Goal: Task Accomplishment & Management: Complete application form

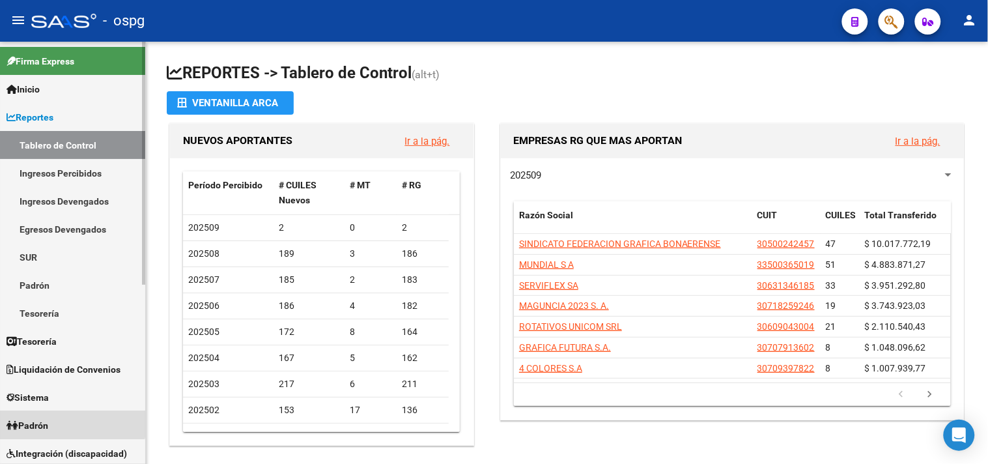
click at [66, 420] on link "Padrón" at bounding box center [72, 425] width 145 height 28
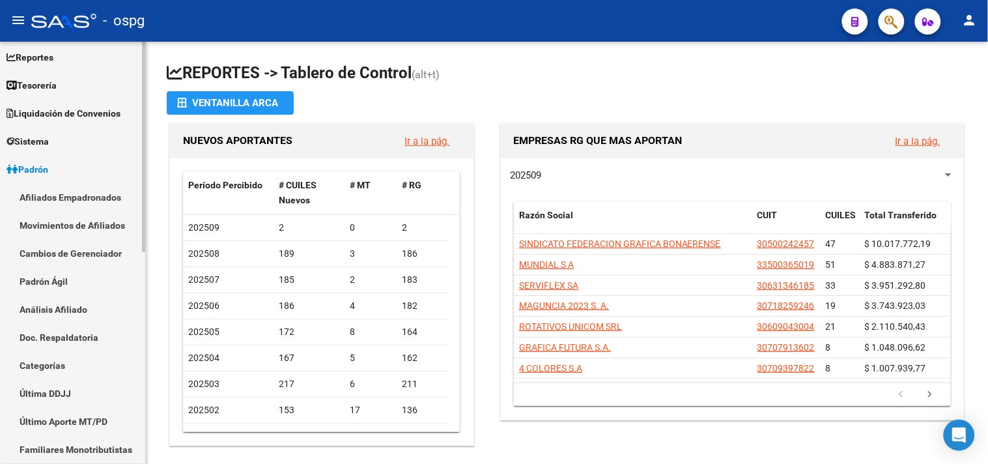
scroll to position [72, 0]
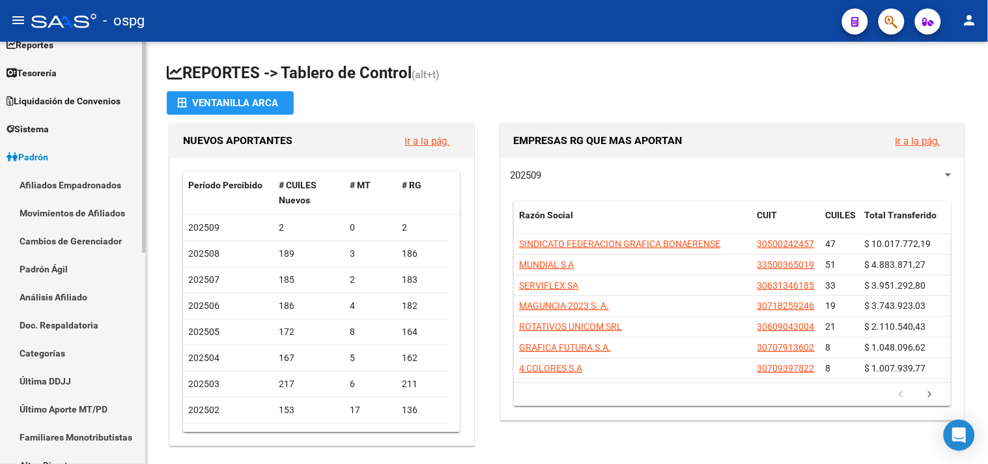
click at [39, 302] on link "Análisis Afiliado" at bounding box center [72, 297] width 145 height 28
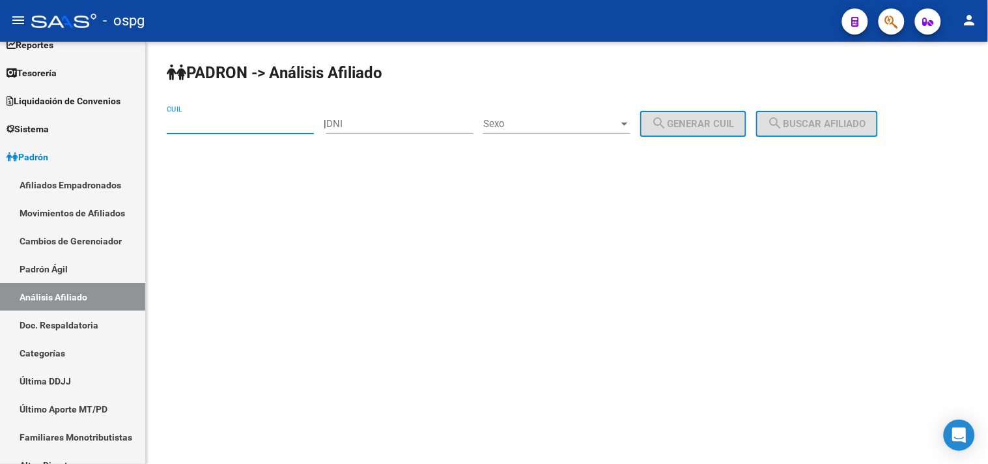
paste input "23-40133283-9"
type input "23-40133283-9"
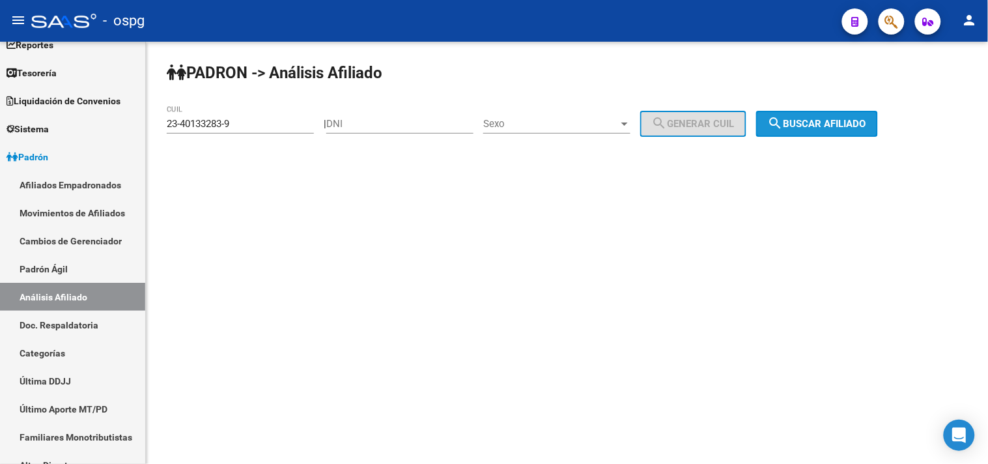
click at [784, 122] on mat-icon "search" at bounding box center [776, 123] width 16 height 16
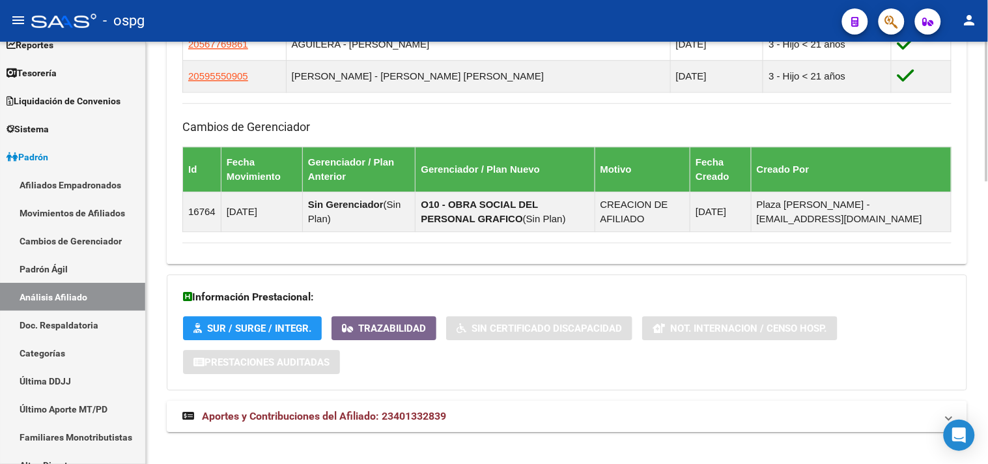
scroll to position [853, 0]
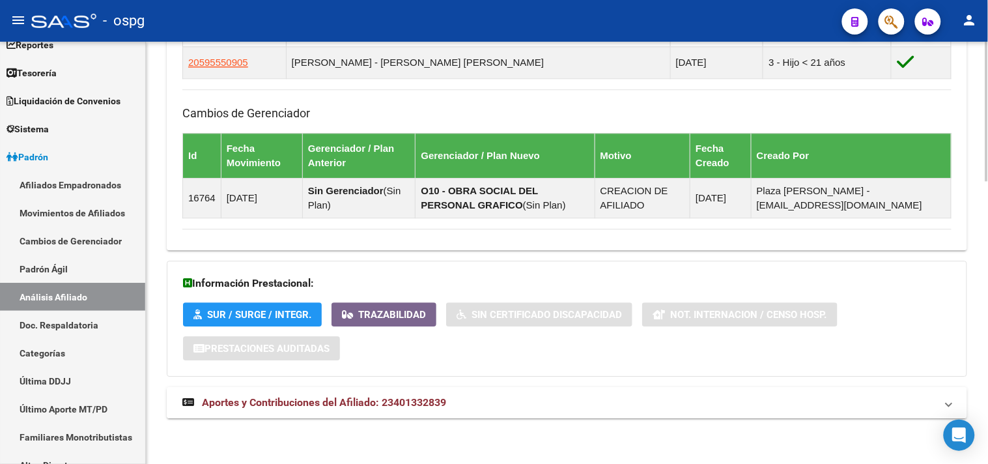
click at [472, 396] on mat-panel-title "Aportes y Contribuciones del Afiliado: 23401332839" at bounding box center [559, 402] width 754 height 14
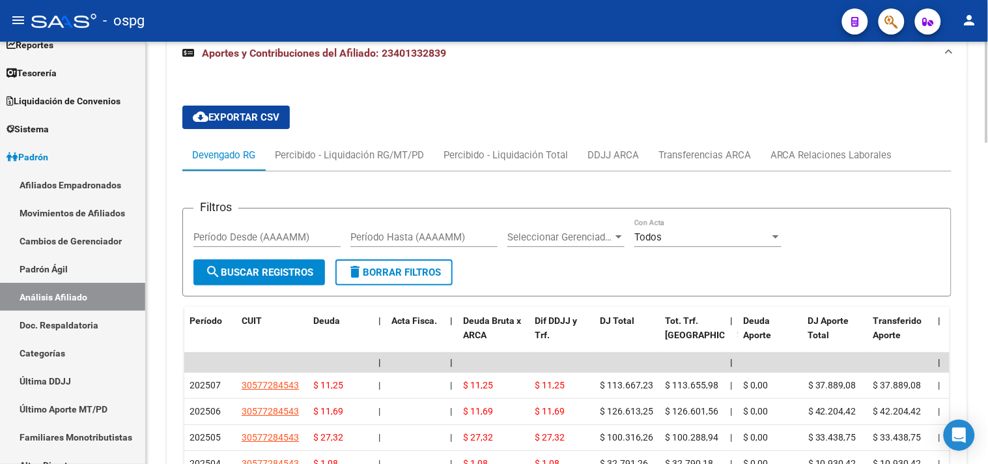
scroll to position [1215, 0]
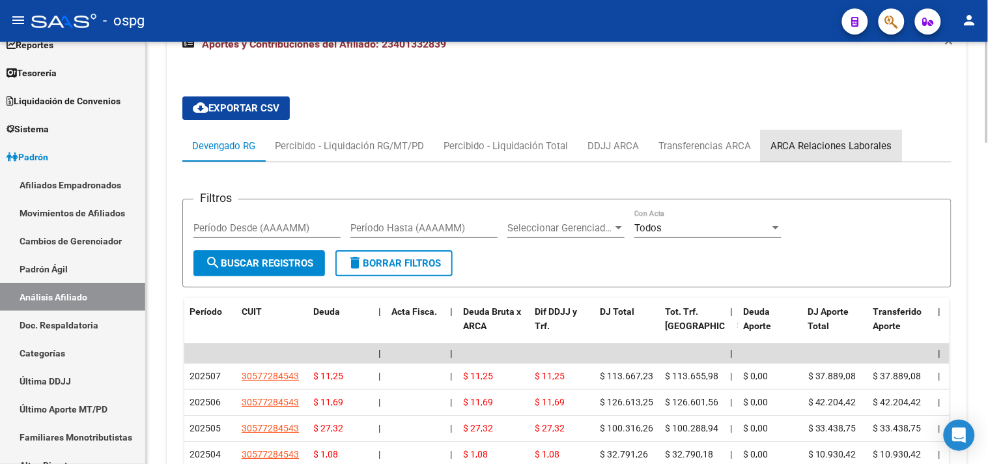
click at [835, 148] on div "ARCA Relaciones Laborales" at bounding box center [832, 146] width 122 height 14
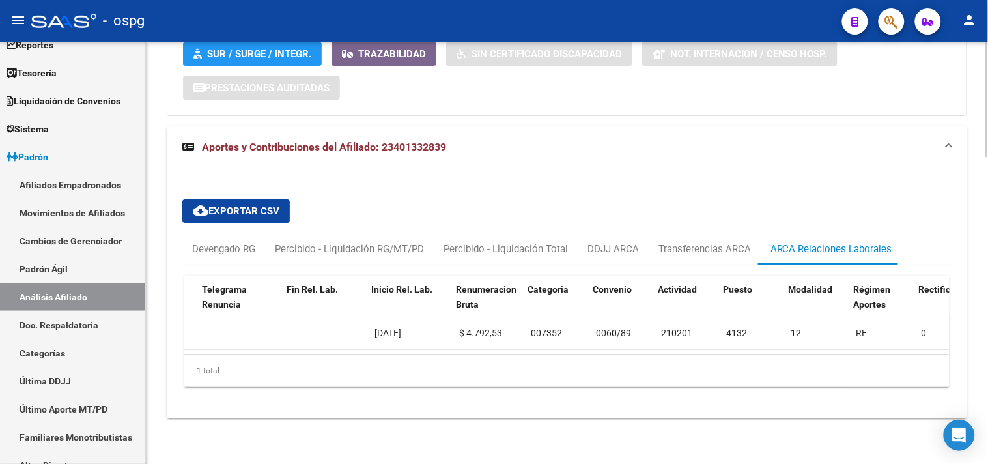
scroll to position [0, 329]
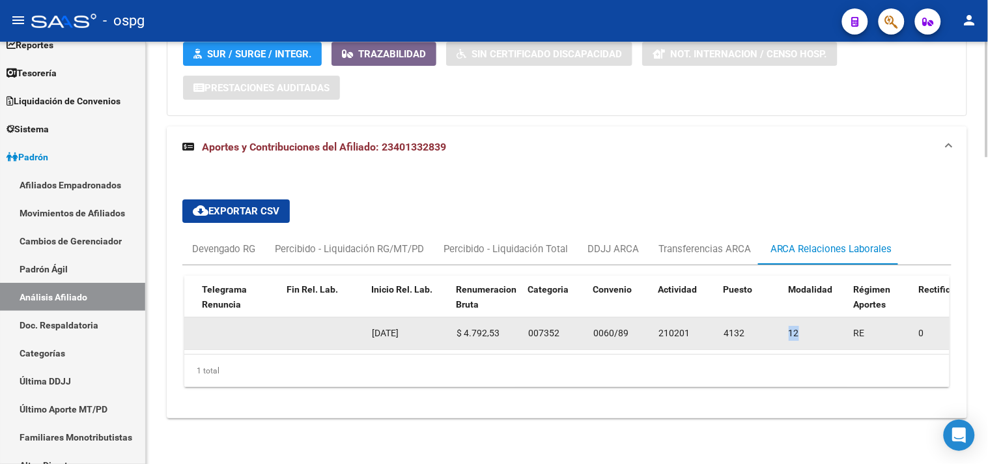
drag, startPoint x: 790, startPoint y: 317, endPoint x: 799, endPoint y: 317, distance: 9.1
click at [799, 328] on span "12" at bounding box center [794, 333] width 10 height 10
copy span "12"
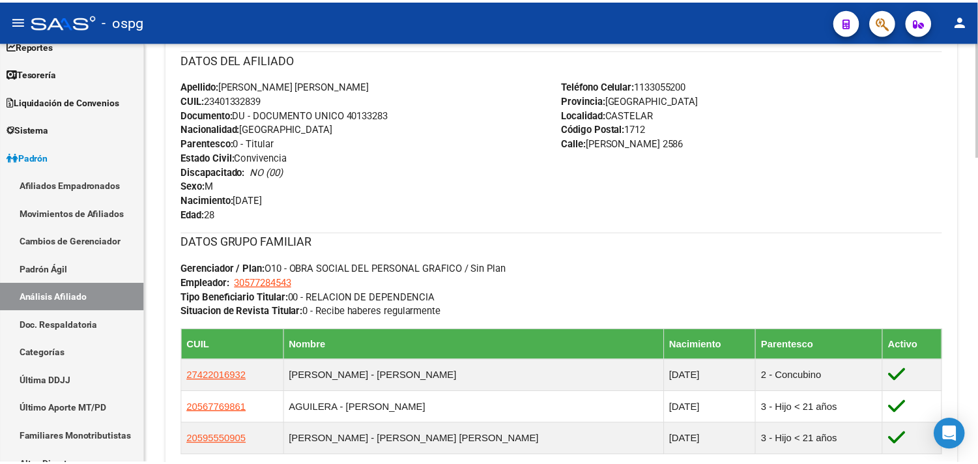
scroll to position [0, 0]
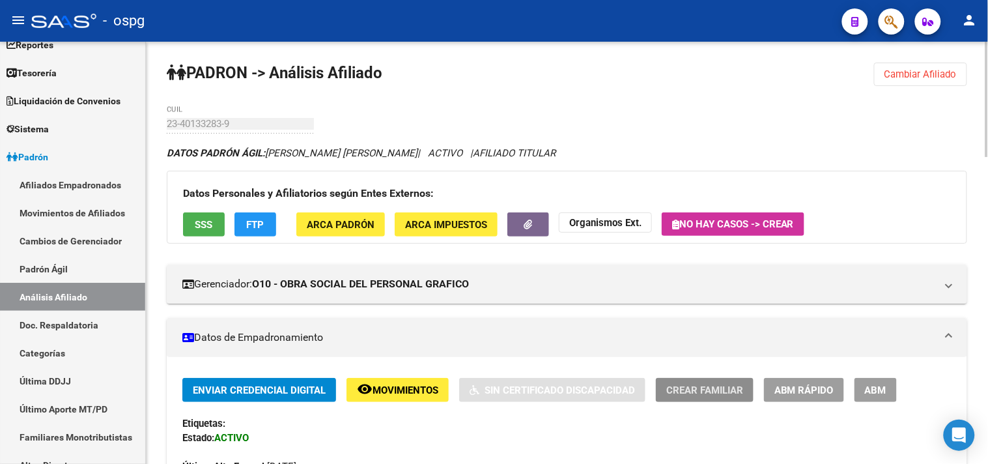
click at [685, 388] on span "Crear Familiar" at bounding box center [704, 390] width 77 height 12
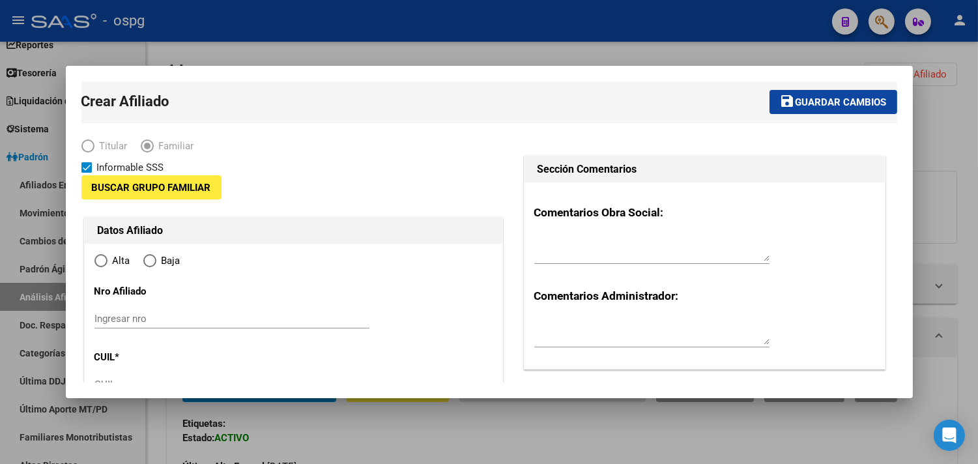
type input "30-57728454-3"
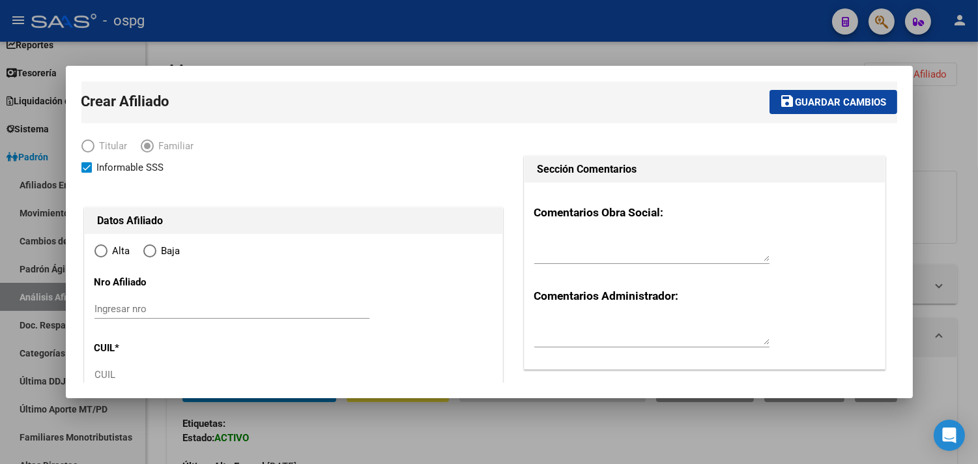
radio input "true"
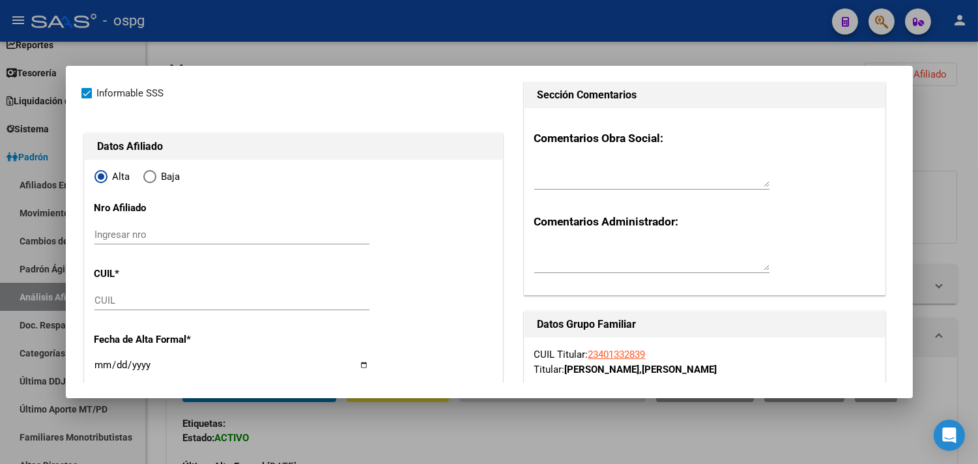
scroll to position [145, 0]
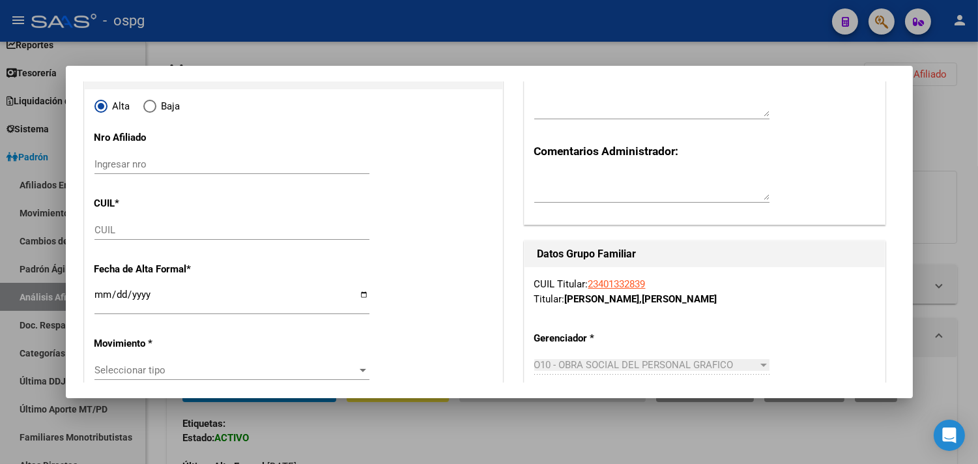
type input "CASTELAR"
type input "1712"
type input "[PERSON_NAME]"
type input "2586"
click at [143, 231] on input "CUIL" at bounding box center [231, 230] width 275 height 12
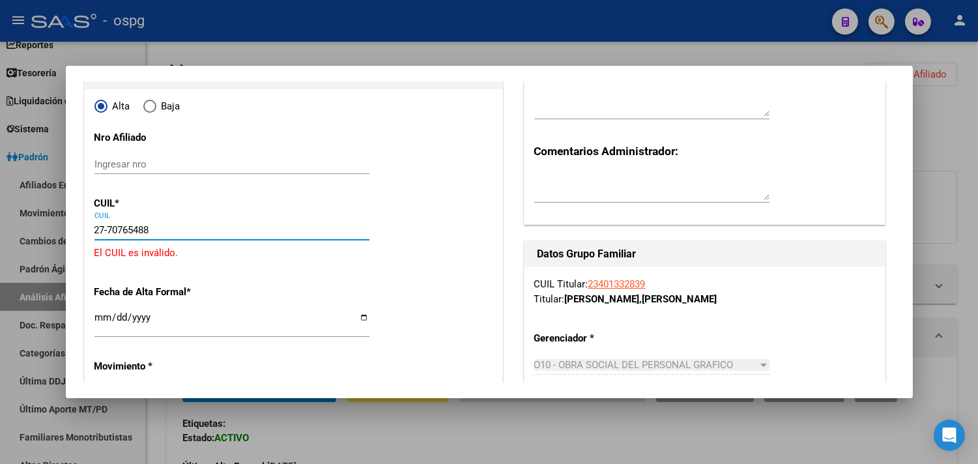
type input "27-70765488-6"
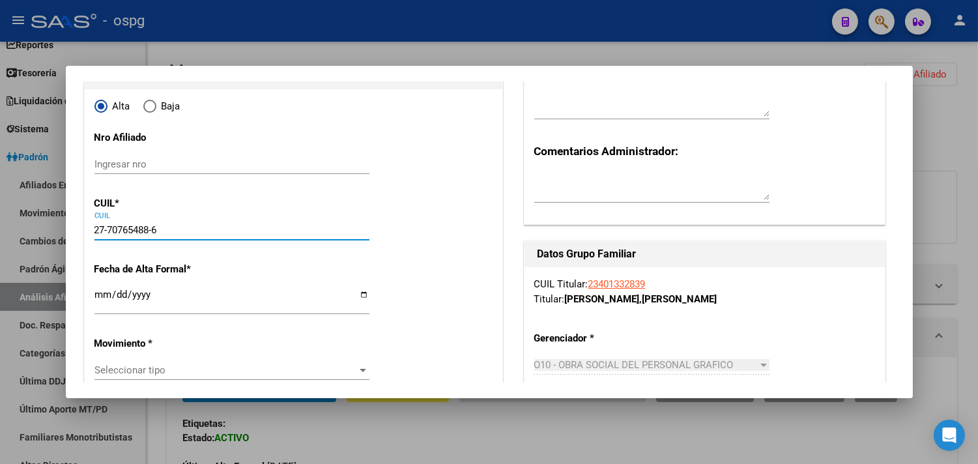
type input "70765488"
type input "[PERSON_NAME]"
type input "[DATE]"
type input "CASTELAR"
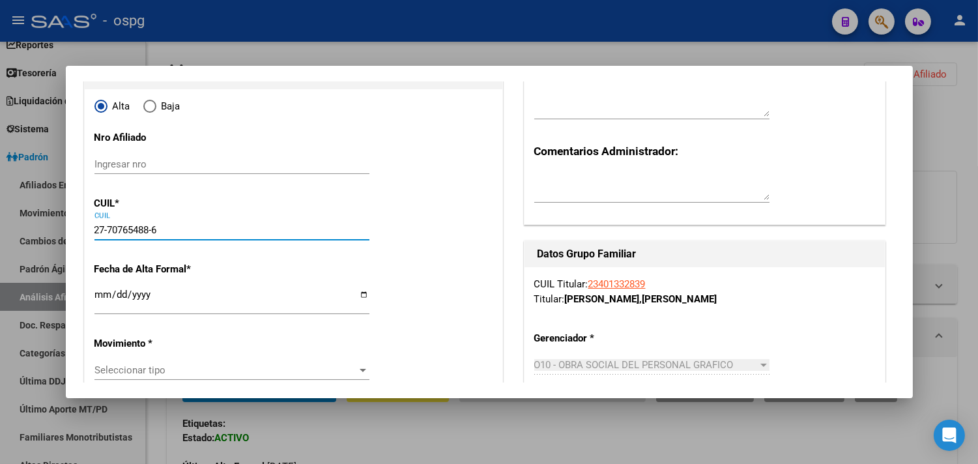
type input "27-70765488-6"
click at [359, 297] on input "Ingresar fecha" at bounding box center [231, 299] width 275 height 21
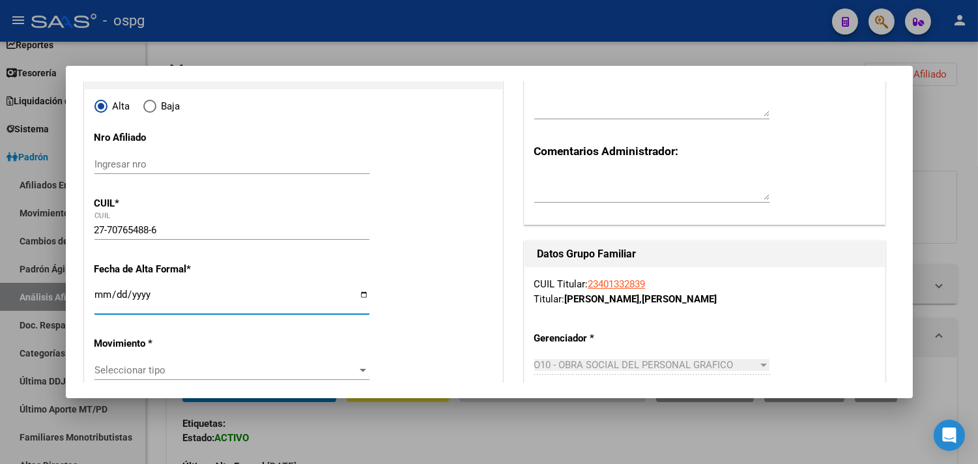
type input "[DATE]"
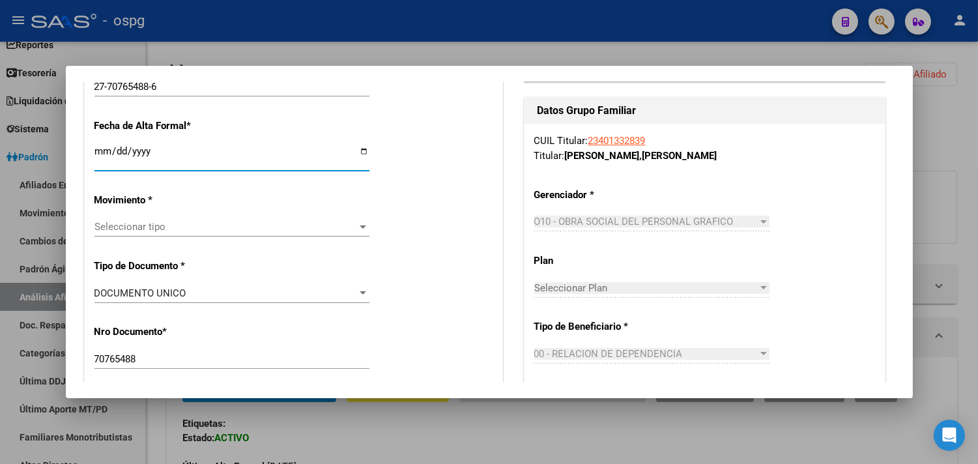
scroll to position [289, 0]
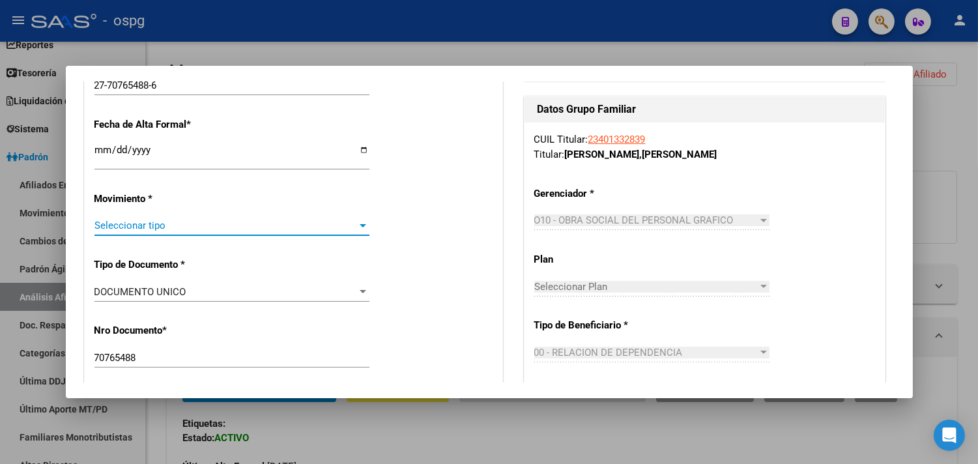
click at [186, 224] on span "Seleccionar tipo" at bounding box center [225, 226] width 263 height 12
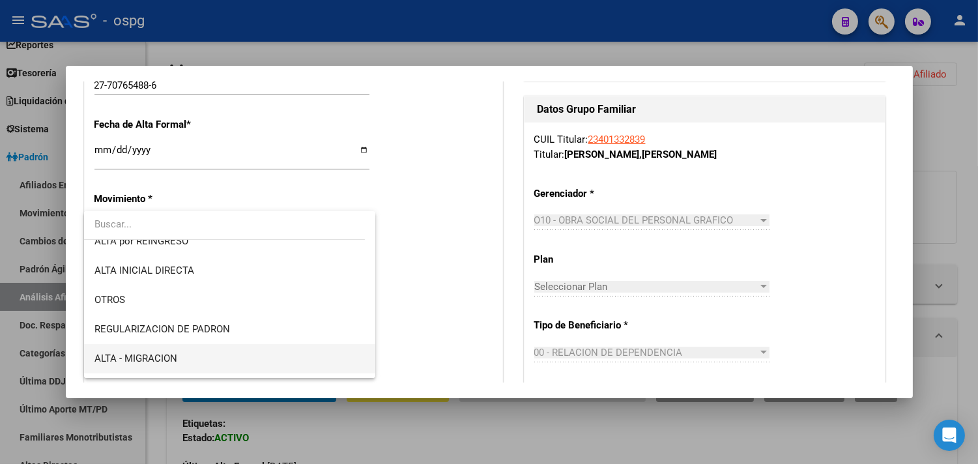
scroll to position [145, 0]
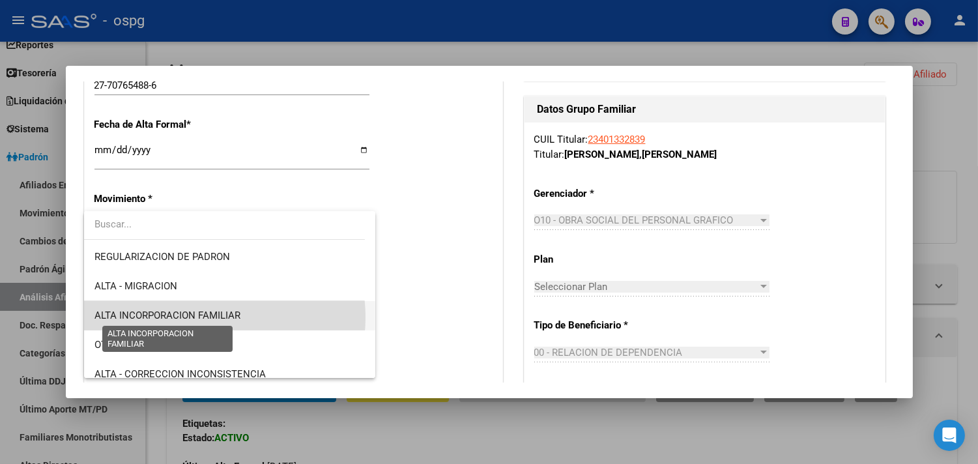
click at [204, 317] on span "ALTA INCORPORACION FAMILIAR" at bounding box center [167, 315] width 146 height 12
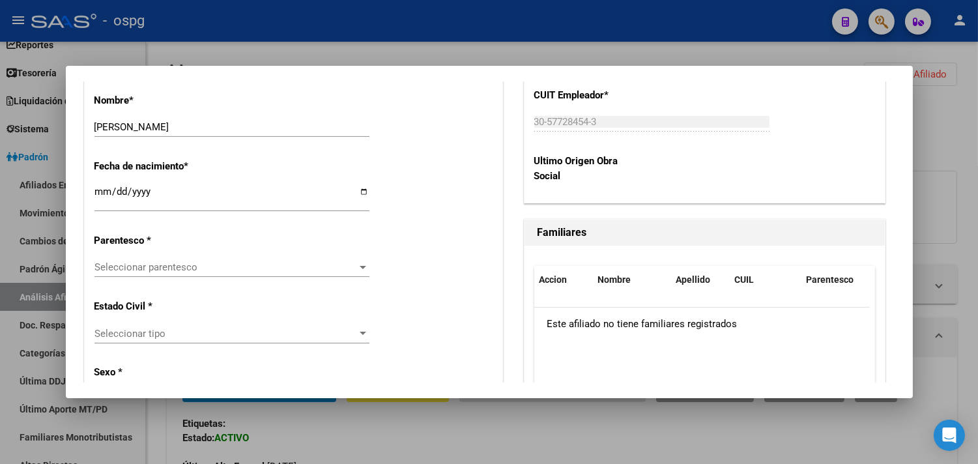
scroll to position [578, 0]
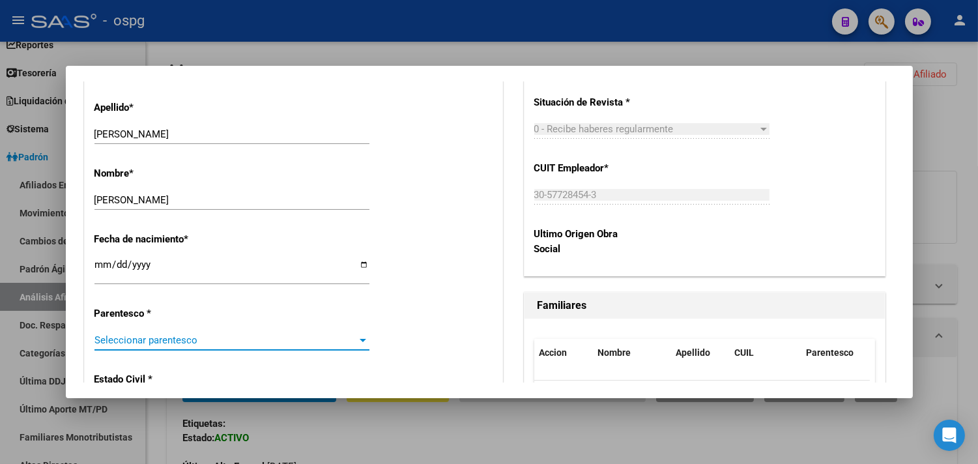
click at [210, 344] on span "Seleccionar parentesco" at bounding box center [225, 340] width 263 height 12
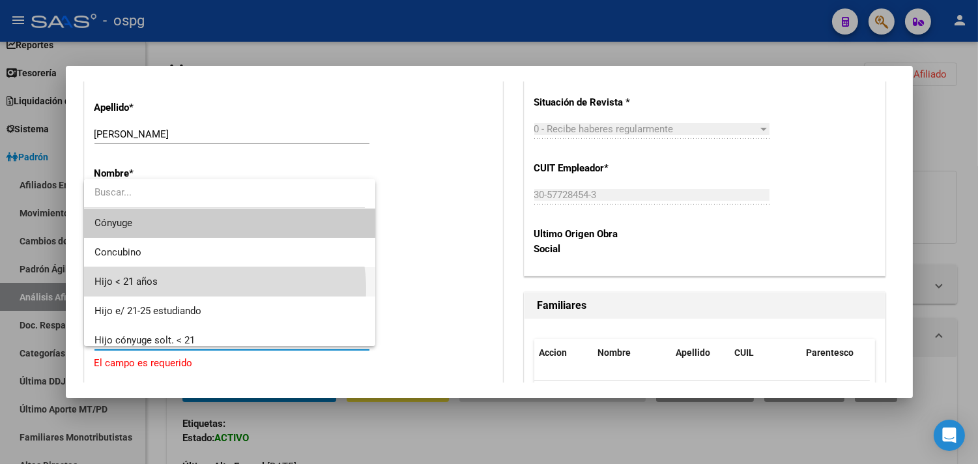
click at [206, 289] on span "Hijo < 21 años" at bounding box center [229, 281] width 270 height 29
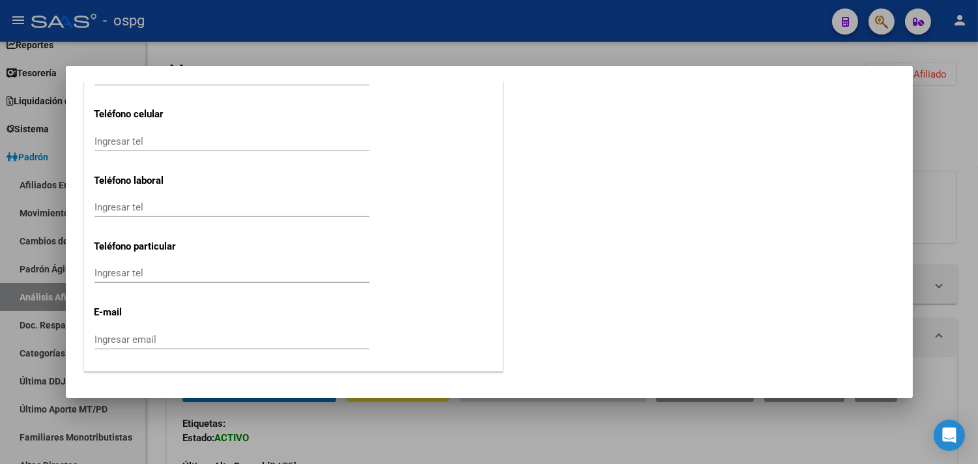
scroll to position [1746, 0]
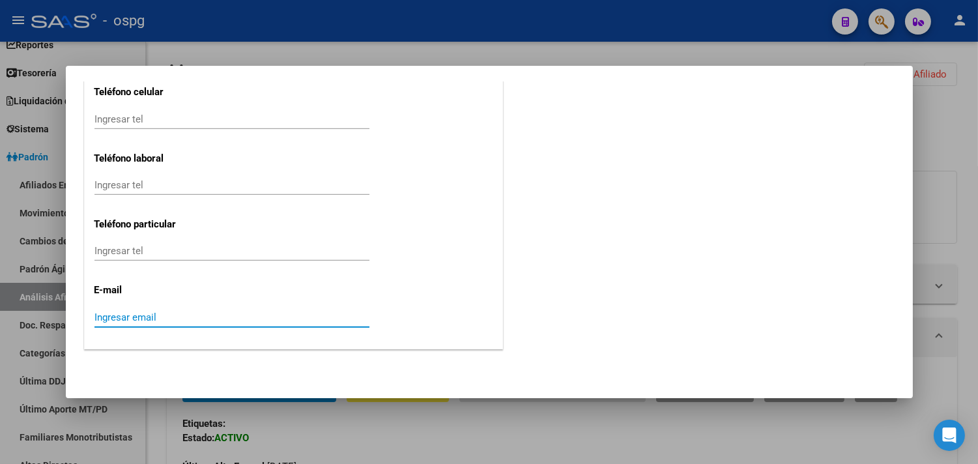
click at [199, 321] on input "Ingresar email" at bounding box center [231, 317] width 275 height 12
type input "J"
type input "[EMAIL_ADDRESS][DOMAIN_NAME]"
click at [184, 122] on input "Ingresar tel" at bounding box center [231, 119] width 275 height 12
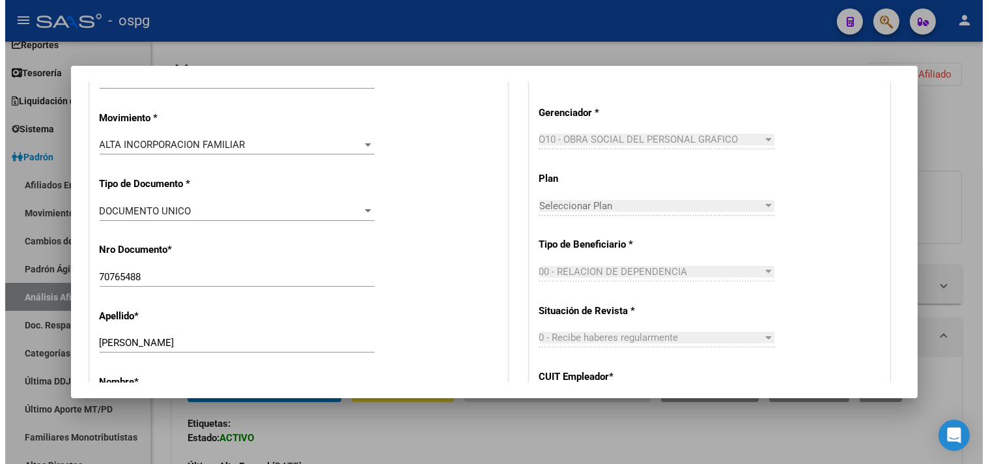
scroll to position [0, 0]
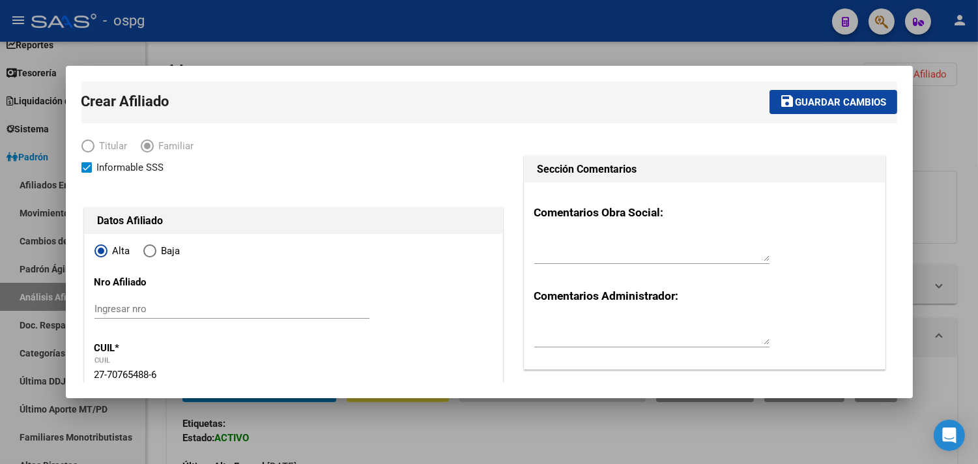
type input "1133055200"
click at [790, 95] on button "save Guardar cambios" at bounding box center [833, 102] width 128 height 24
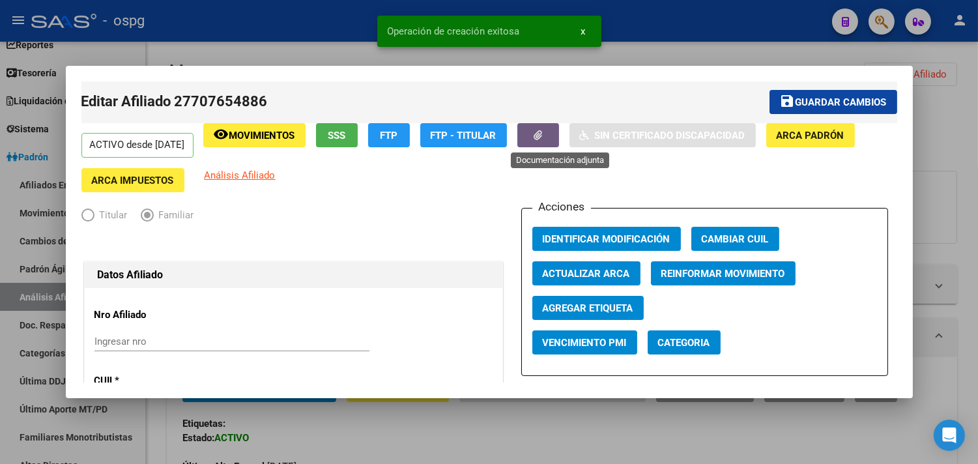
click at [542, 131] on icon "button" at bounding box center [538, 135] width 8 height 10
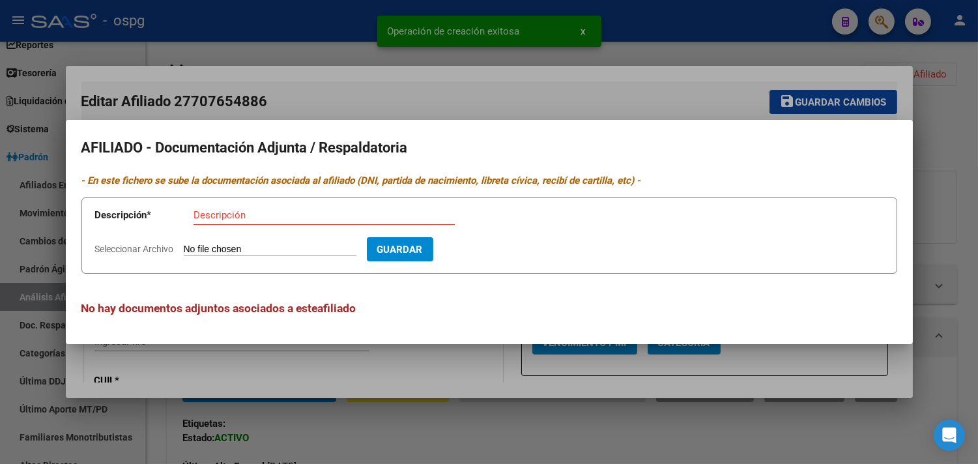
click at [245, 252] on input "Seleccionar Archivo" at bounding box center [270, 250] width 173 height 12
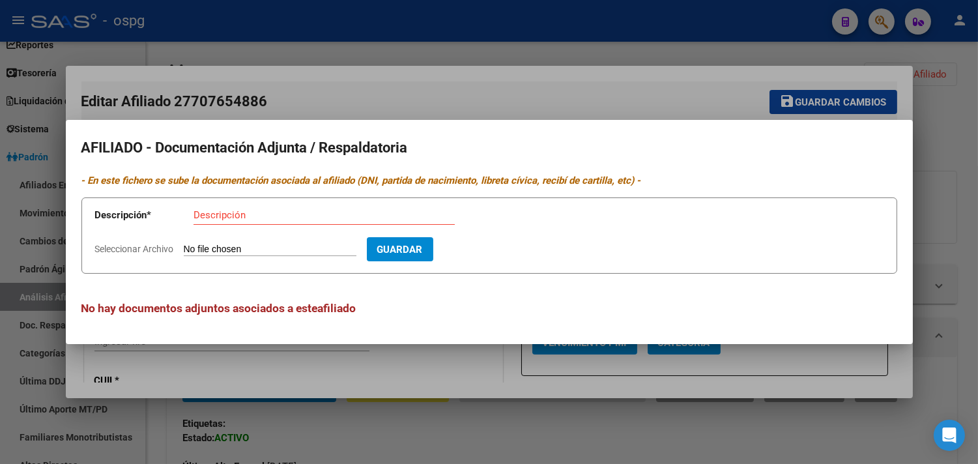
type input "C:\fakepath\PHOTO-2025-09-04-09-09-05.jpg"
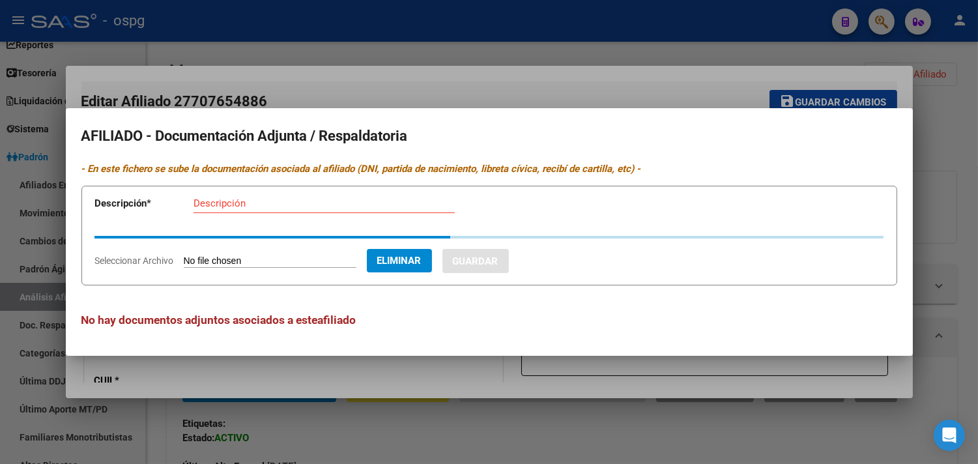
click at [242, 204] on app-form-text-field "Descripción * Descripción" at bounding box center [284, 205] width 378 height 39
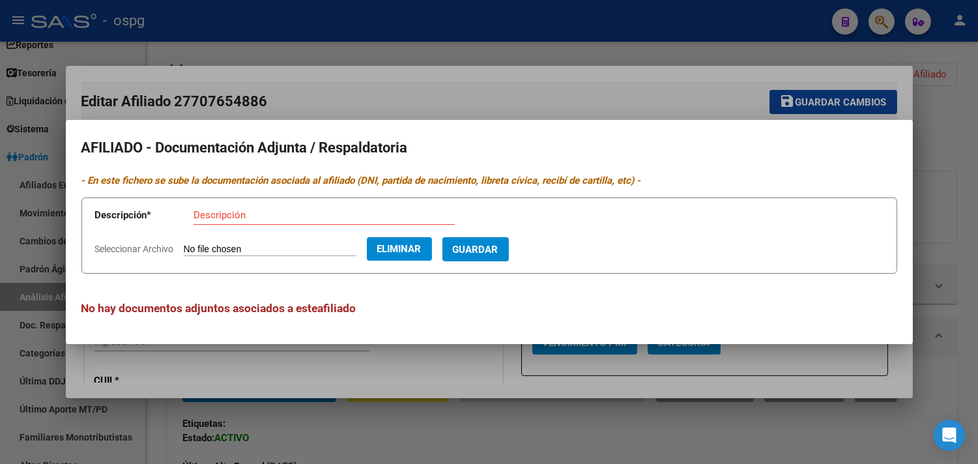
drag, startPoint x: 306, startPoint y: 220, endPoint x: 311, endPoint y: 266, distance: 45.8
click at [303, 226] on div "Descripción" at bounding box center [323, 221] width 261 height 32
type input "[PERSON_NAME]"
click at [498, 250] on span "Guardar" at bounding box center [476, 250] width 46 height 12
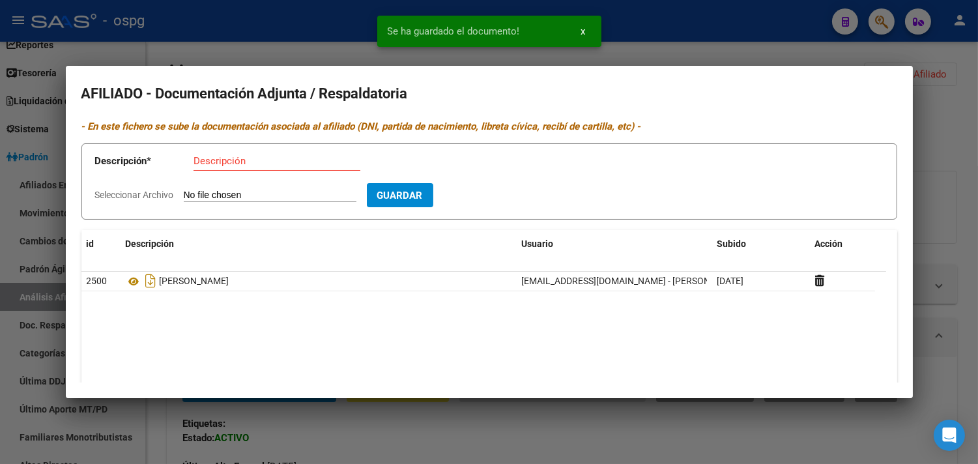
click at [245, 195] on input "Seleccionar Archivo" at bounding box center [270, 196] width 173 height 12
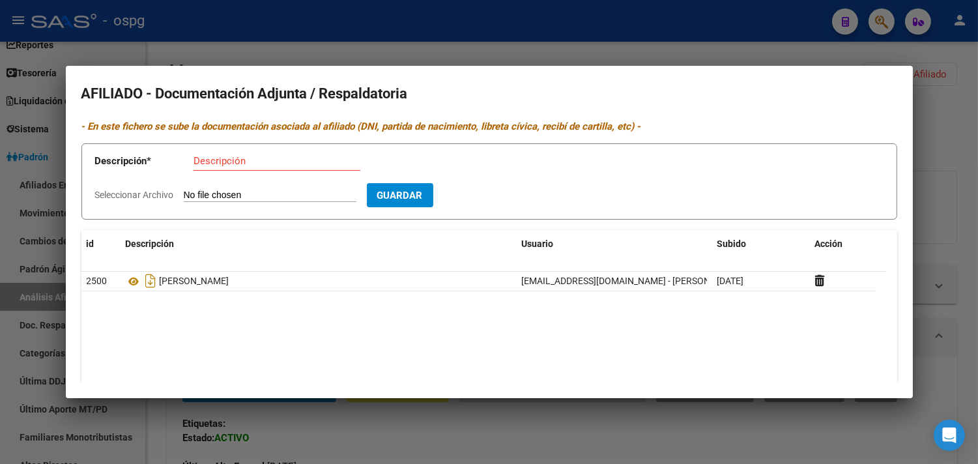
type input "C:\fakepath\PHOTO-2025-09-04-09-09-38.jpg"
drag, startPoint x: 242, startPoint y: 162, endPoint x: 272, endPoint y: 220, distance: 65.6
click at [252, 163] on input "Descripción" at bounding box center [276, 161] width 167 height 12
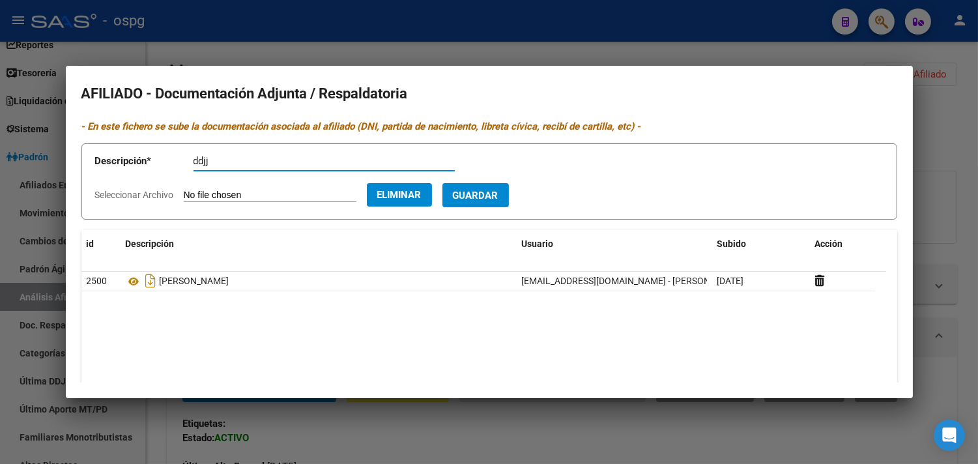
type input "ddjj"
click at [490, 197] on span "Guardar" at bounding box center [476, 196] width 46 height 12
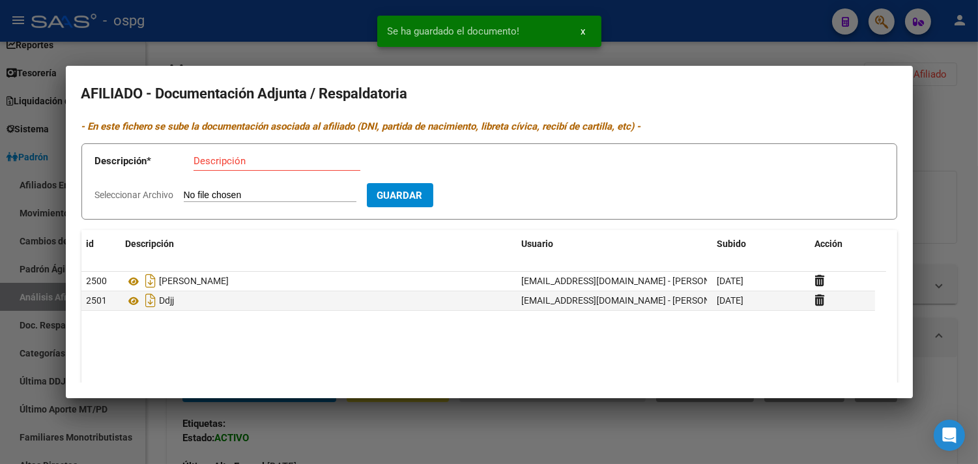
click at [347, 202] on input "Seleccionar Archivo" at bounding box center [270, 196] width 173 height 12
type input "C:\fakepath\PHOTO-2025-09-04-09-09-40.jpg"
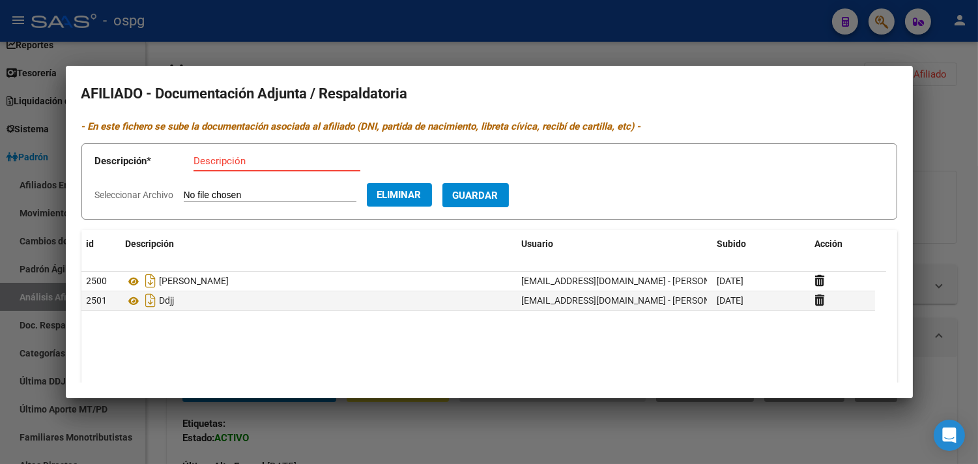
click at [291, 155] on input "Descripción" at bounding box center [276, 161] width 167 height 12
type input "recibo"
click at [498, 194] on span "Guardar" at bounding box center [476, 196] width 46 height 12
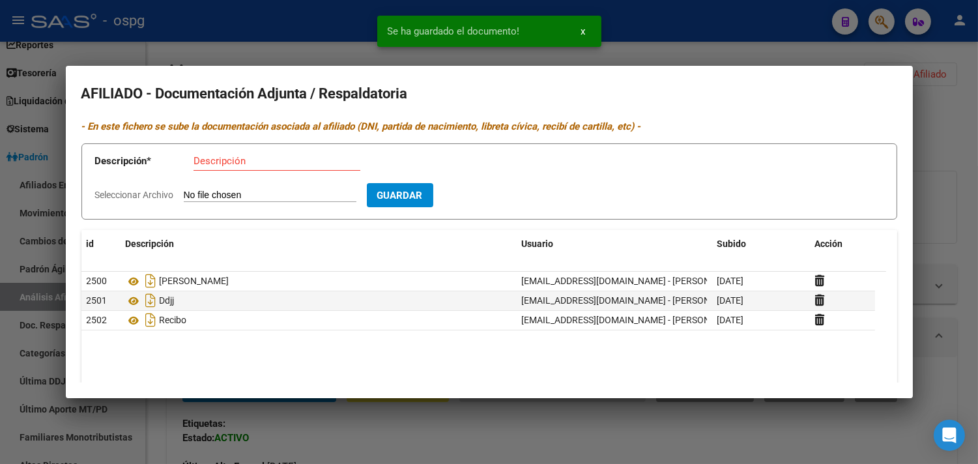
click at [395, 463] on div at bounding box center [489, 232] width 978 height 464
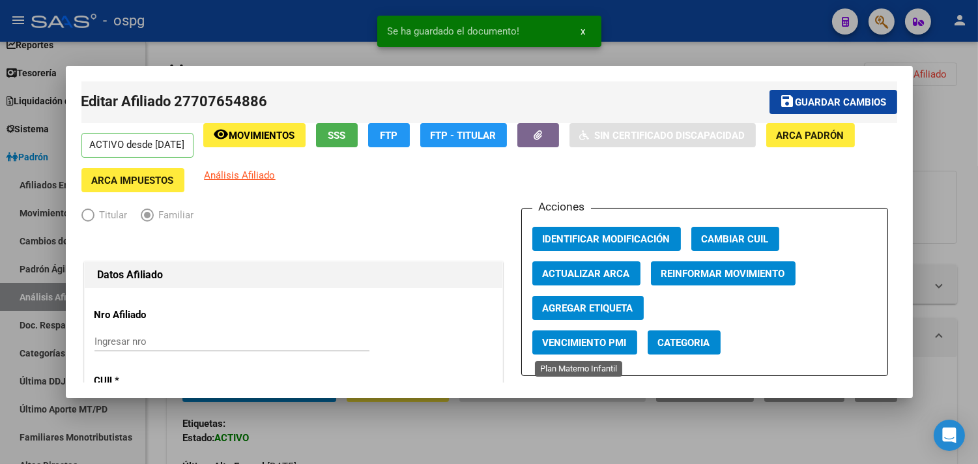
click at [577, 352] on button "Vencimiento PMI" at bounding box center [584, 342] width 105 height 24
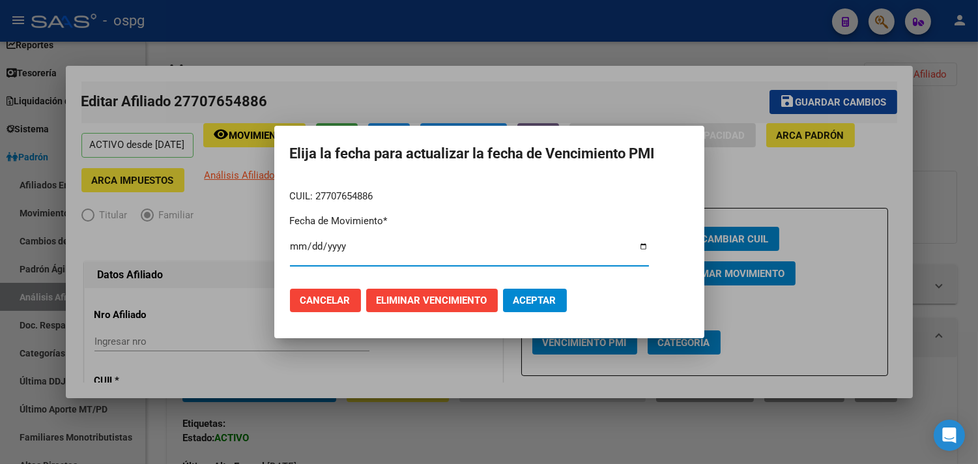
click at [642, 248] on input "Ingresar fecha" at bounding box center [469, 251] width 359 height 21
type input "[DATE]"
drag, startPoint x: 548, startPoint y: 298, endPoint x: 293, endPoint y: 418, distance: 281.2
click at [547, 298] on span "Aceptar" at bounding box center [534, 300] width 43 height 12
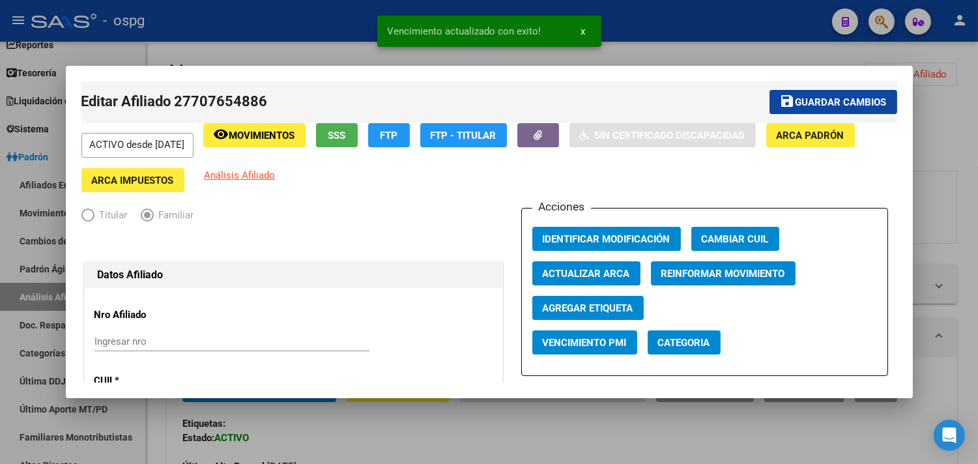
click at [408, 431] on div at bounding box center [489, 232] width 978 height 464
